Goal: Task Accomplishment & Management: Use online tool/utility

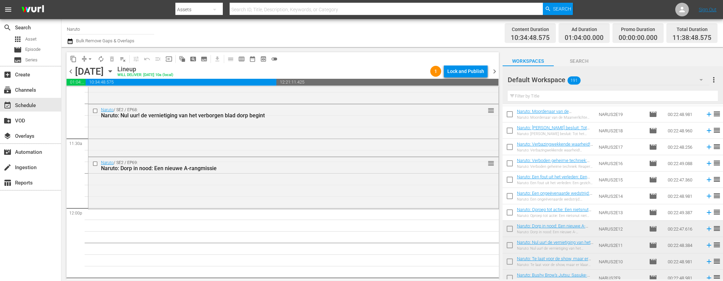
scroll to position [1551, 0]
click at [705, 210] on icon at bounding box center [709, 213] width 8 height 8
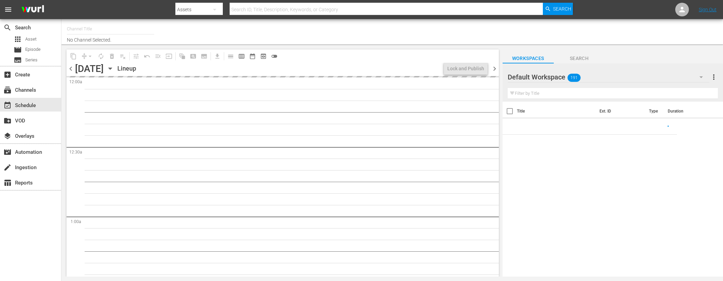
type input "Naruto (1711)"
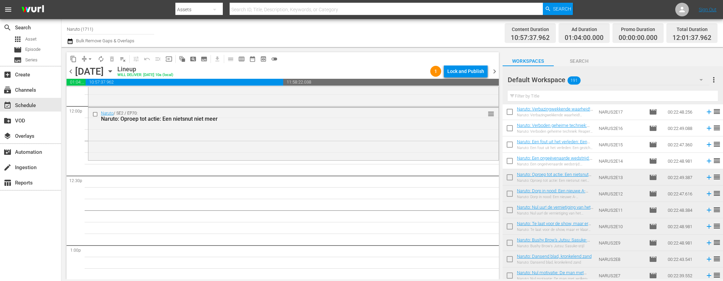
scroll to position [1273, 0]
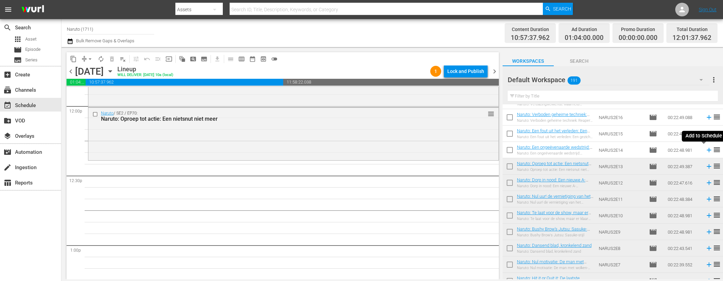
click at [705, 149] on icon at bounding box center [709, 150] width 8 height 8
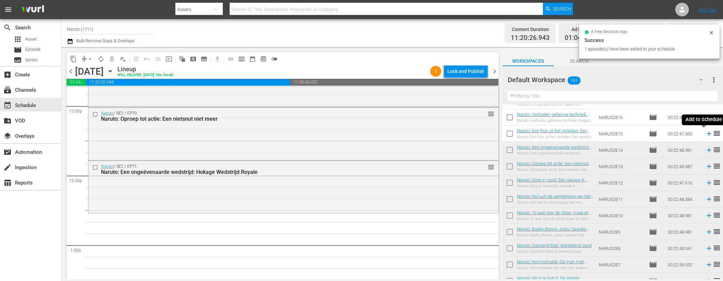
click at [707, 133] on icon at bounding box center [709, 134] width 4 height 4
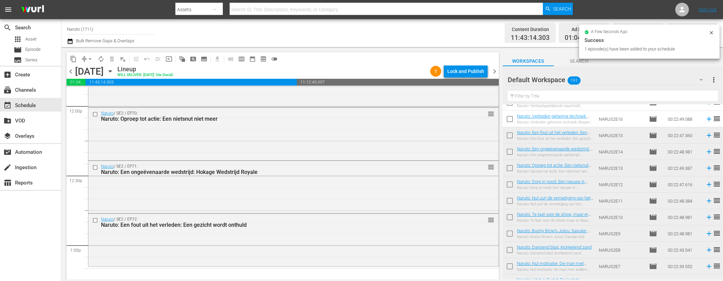
scroll to position [1181, 0]
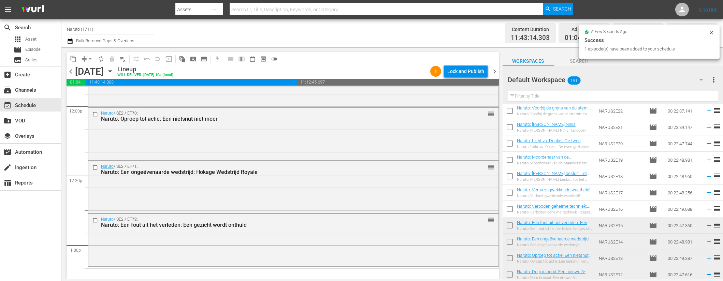
click at [705, 209] on icon at bounding box center [709, 209] width 8 height 8
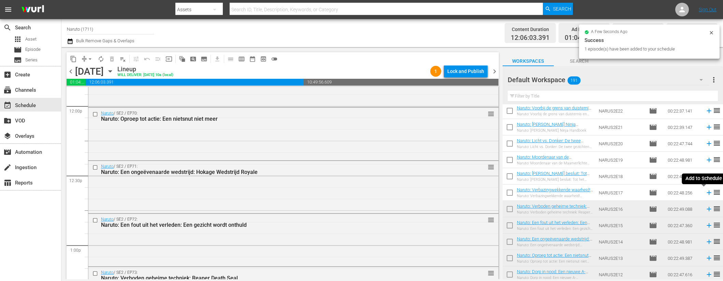
click at [707, 193] on icon at bounding box center [709, 193] width 4 height 4
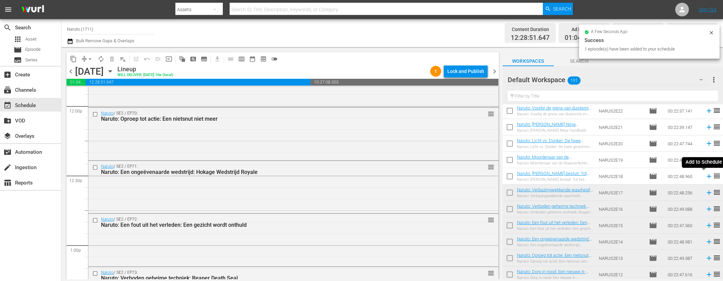
click at [705, 177] on icon at bounding box center [709, 177] width 8 height 8
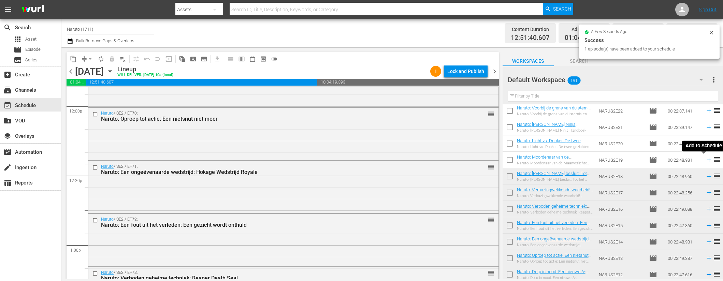
click at [705, 161] on icon at bounding box center [709, 160] width 8 height 8
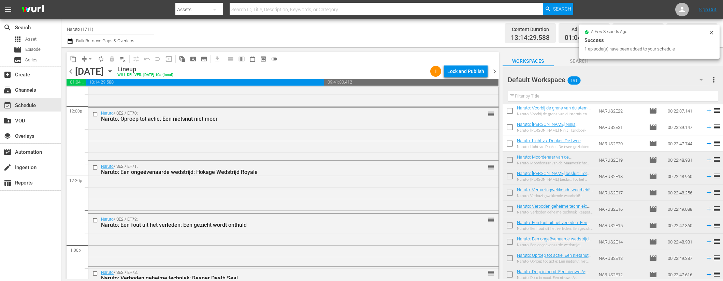
scroll to position [1083, 0]
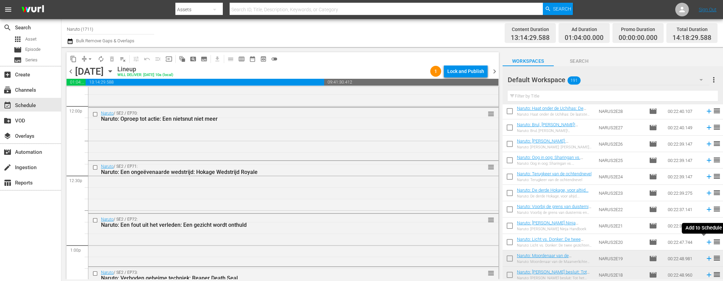
click at [707, 242] on icon at bounding box center [709, 242] width 4 height 4
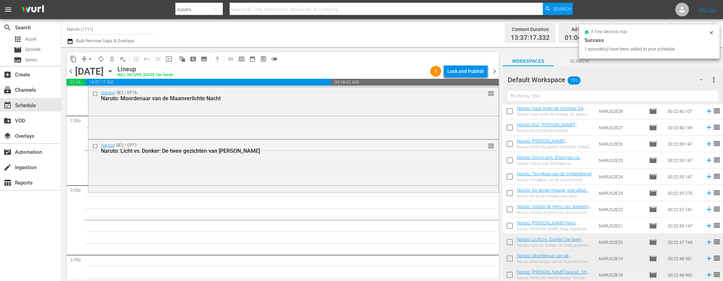
scroll to position [1993, 0]
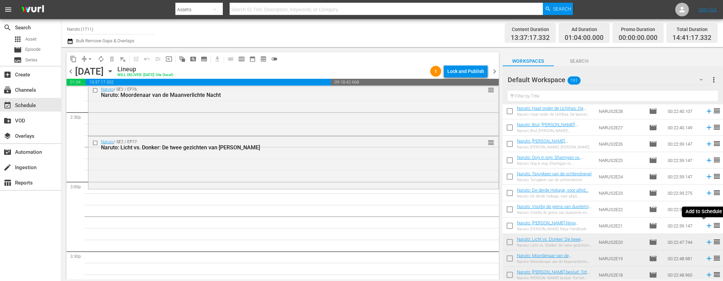
click at [705, 224] on icon at bounding box center [709, 226] width 8 height 8
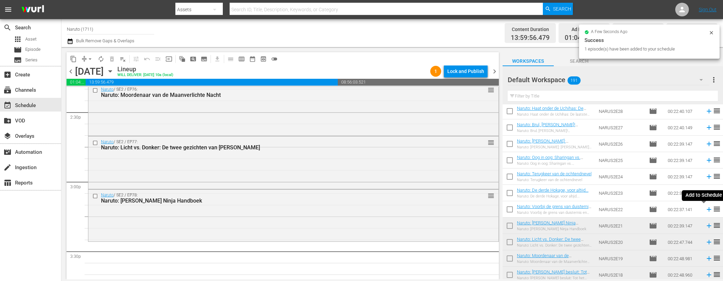
click at [707, 209] on icon at bounding box center [709, 209] width 4 height 4
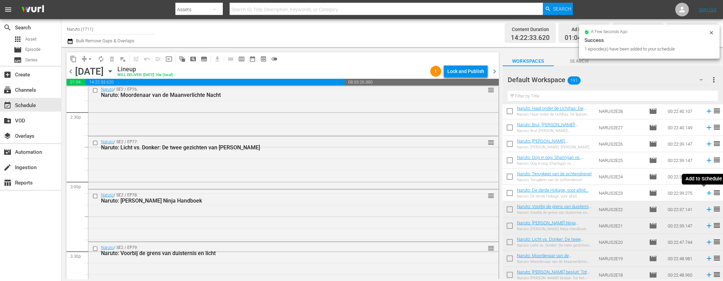
click at [707, 193] on icon at bounding box center [709, 193] width 4 height 4
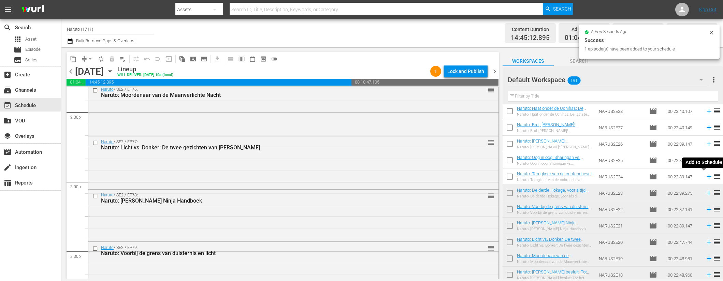
click at [707, 177] on icon at bounding box center [709, 177] width 4 height 4
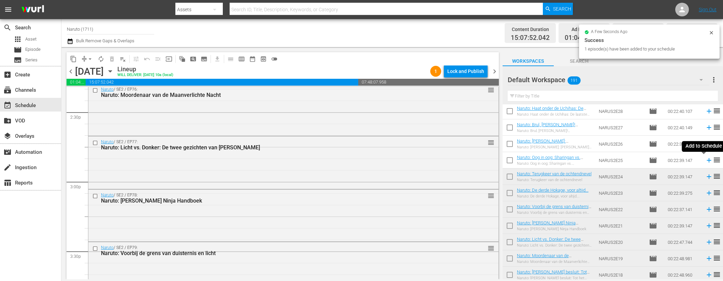
click at [707, 160] on icon at bounding box center [709, 160] width 4 height 4
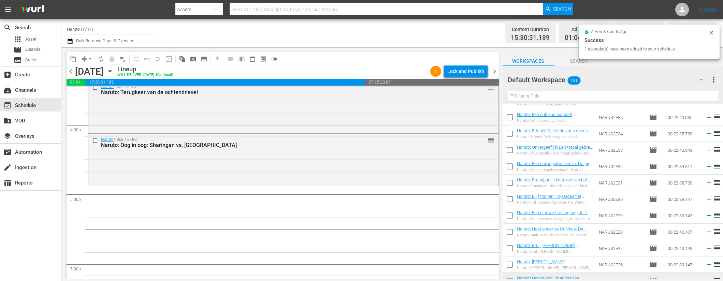
scroll to position [978, 0]
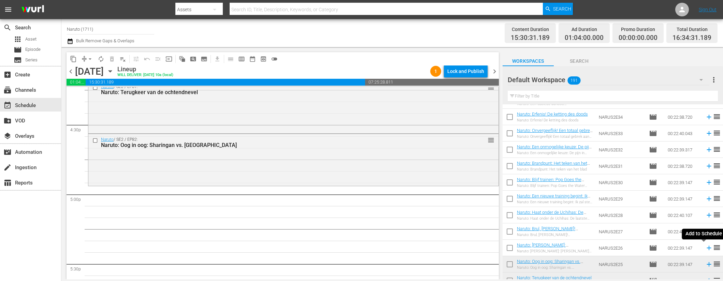
drag, startPoint x: 705, startPoint y: 250, endPoint x: 706, endPoint y: 237, distance: 13.0
click at [706, 250] on icon at bounding box center [709, 248] width 8 height 8
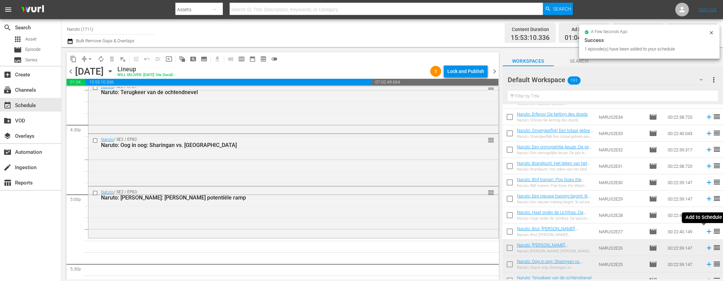
click at [707, 231] on icon at bounding box center [709, 232] width 4 height 4
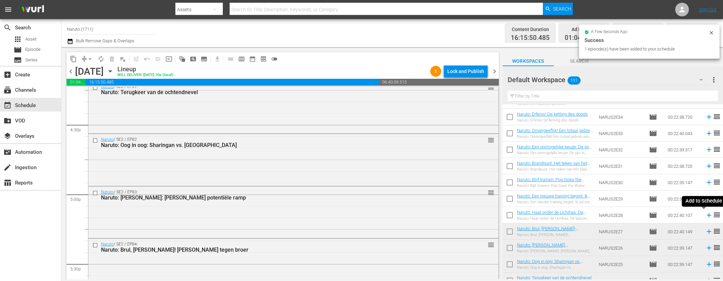
click at [705, 213] on icon at bounding box center [709, 216] width 8 height 8
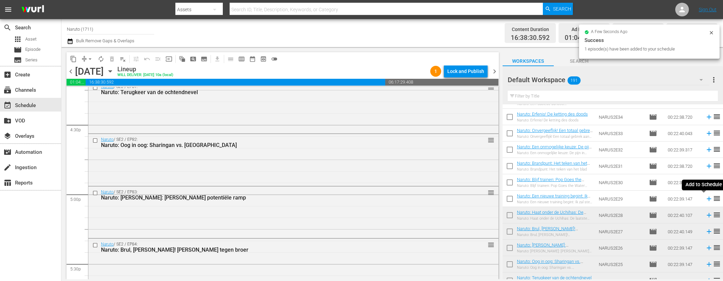
click at [705, 198] on icon at bounding box center [709, 199] width 8 height 8
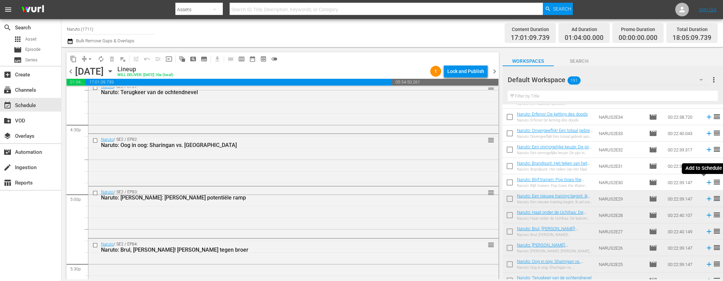
click at [707, 183] on icon at bounding box center [709, 182] width 4 height 4
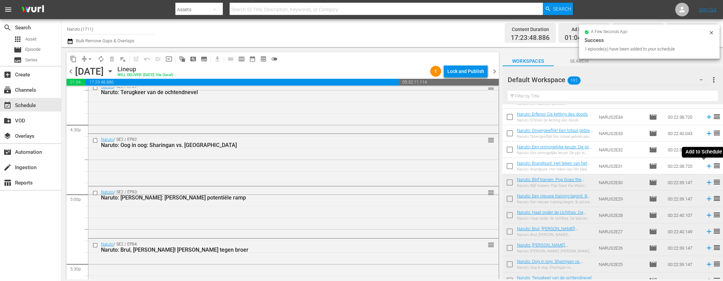
click at [707, 165] on icon at bounding box center [709, 166] width 4 height 4
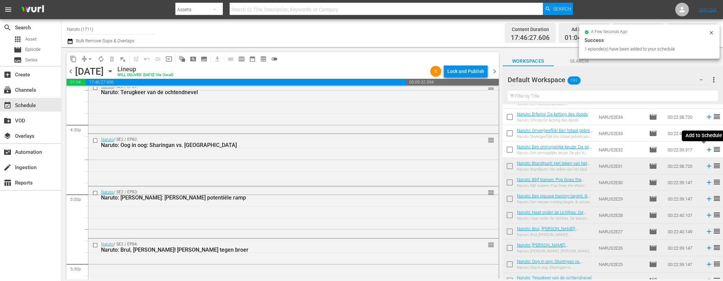
click at [707, 149] on icon at bounding box center [709, 150] width 4 height 4
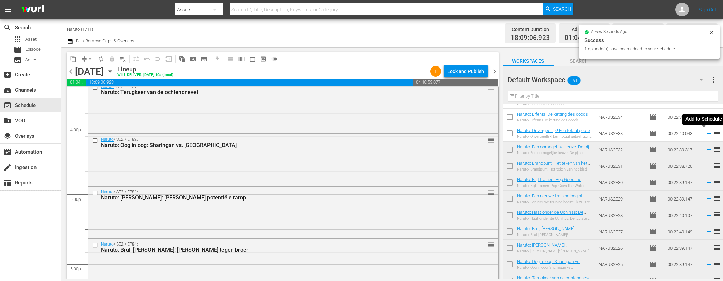
click at [707, 132] on icon at bounding box center [709, 133] width 4 height 4
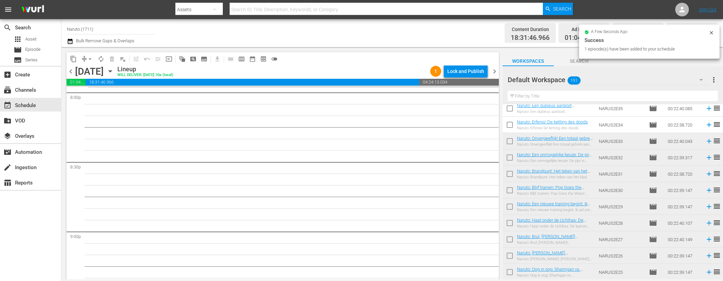
scroll to position [965, 0]
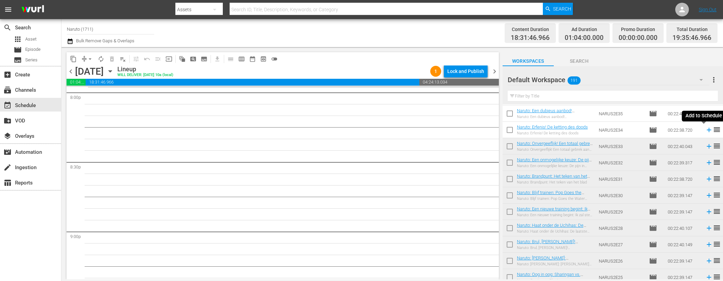
click at [706, 131] on icon at bounding box center [709, 130] width 8 height 8
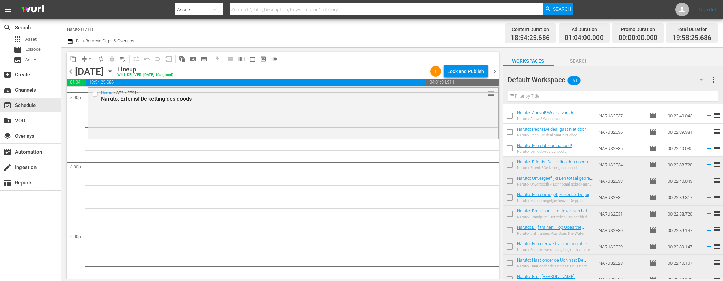
scroll to position [928, 0]
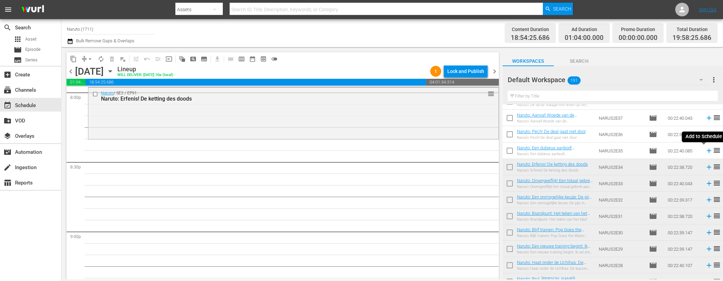
click at [705, 149] on icon at bounding box center [709, 151] width 8 height 8
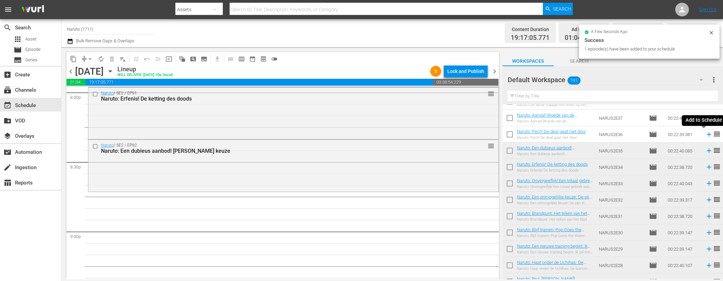
click at [705, 132] on icon at bounding box center [709, 135] width 8 height 8
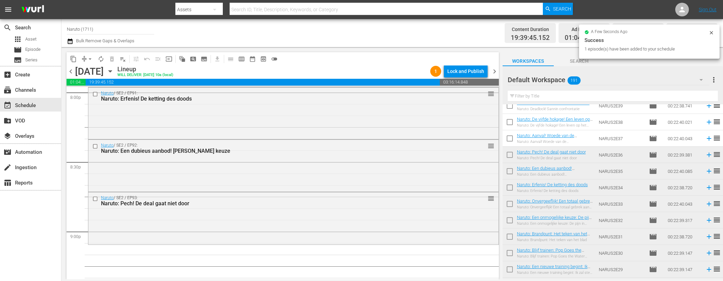
scroll to position [901, 0]
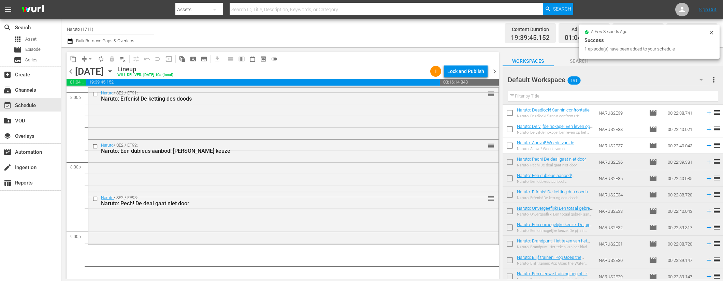
click at [705, 144] on icon at bounding box center [709, 146] width 8 height 8
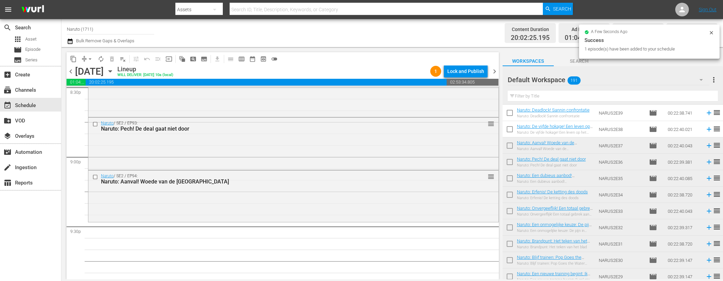
scroll to position [2867, 0]
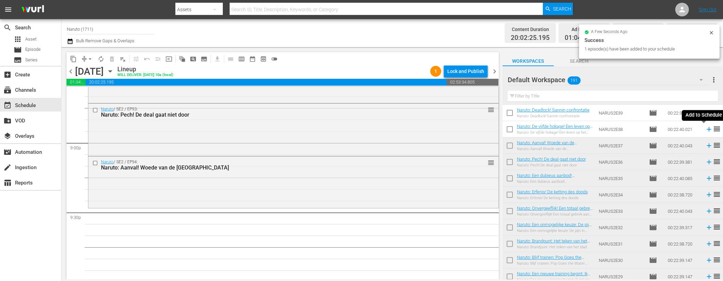
click at [705, 128] on icon at bounding box center [709, 130] width 8 height 8
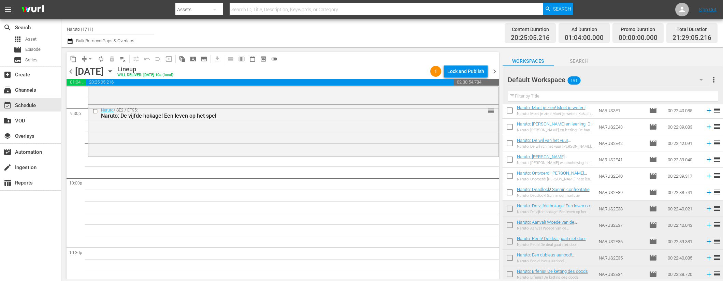
scroll to position [804, 0]
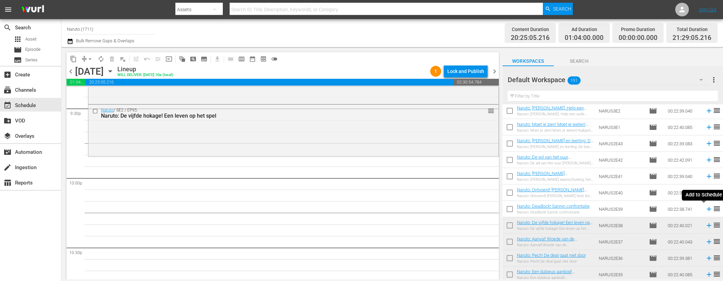
click at [705, 208] on icon at bounding box center [709, 209] width 8 height 8
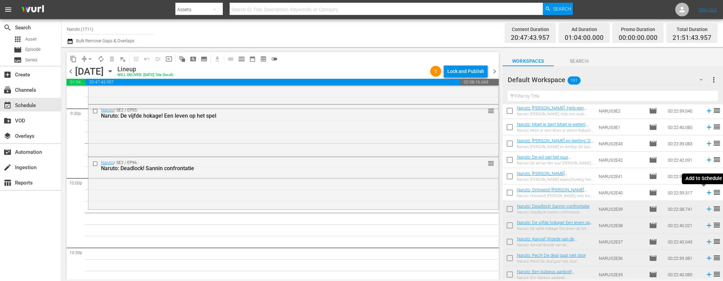
click at [705, 193] on icon at bounding box center [709, 193] width 8 height 8
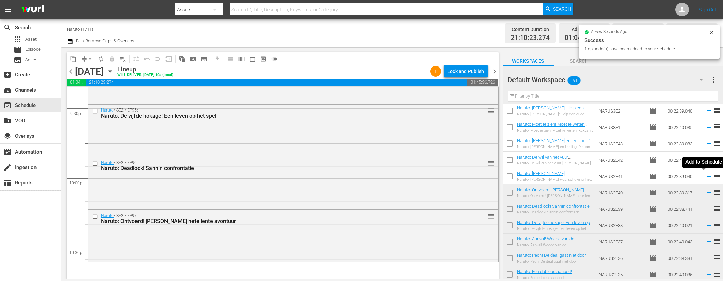
click at [707, 176] on icon at bounding box center [709, 176] width 4 height 4
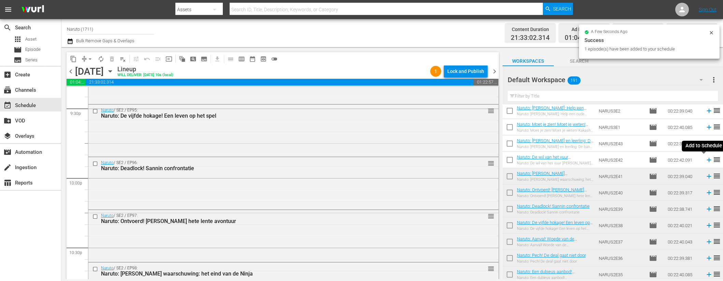
click at [707, 159] on icon at bounding box center [709, 160] width 4 height 4
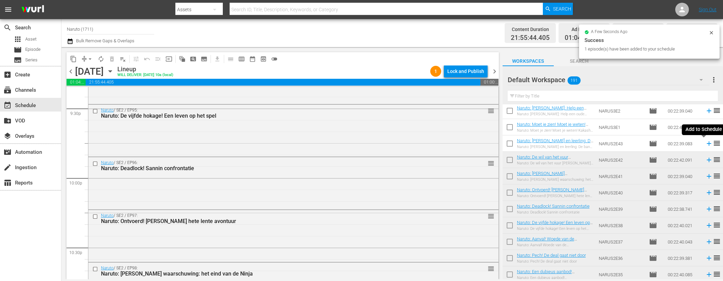
click at [707, 143] on icon at bounding box center [709, 144] width 4 height 4
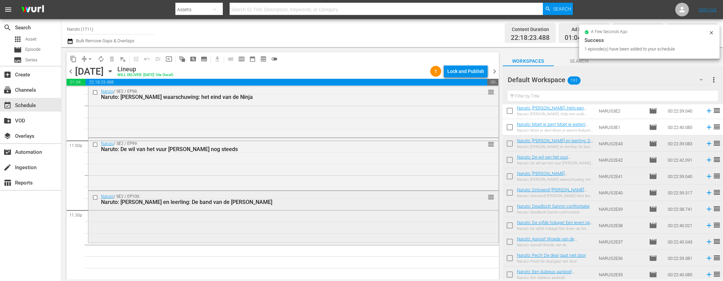
scroll to position [3148, 0]
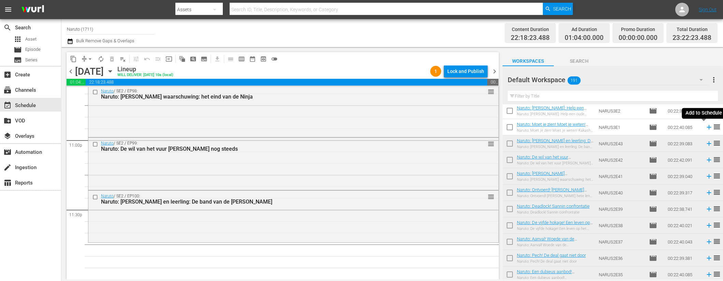
click at [705, 127] on icon at bounding box center [709, 128] width 8 height 8
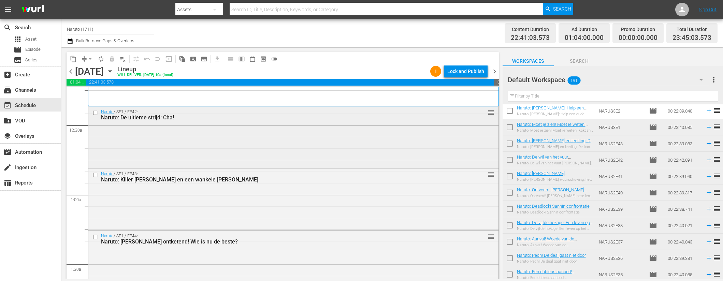
scroll to position [0, 0]
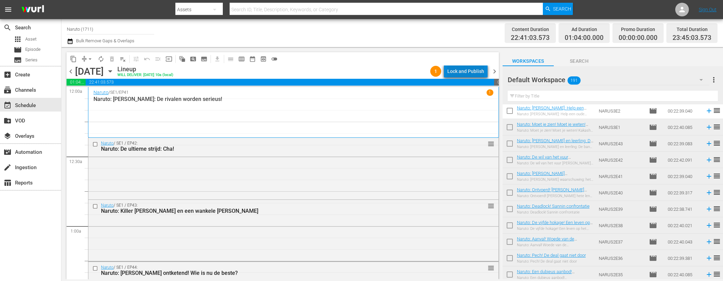
click at [475, 70] on div "Lock and Publish" at bounding box center [465, 71] width 37 height 12
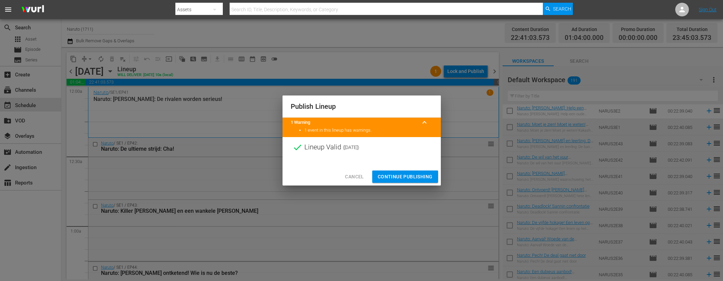
click at [410, 175] on span "Continue Publishing" at bounding box center [405, 177] width 55 height 9
